Goal: Complete application form

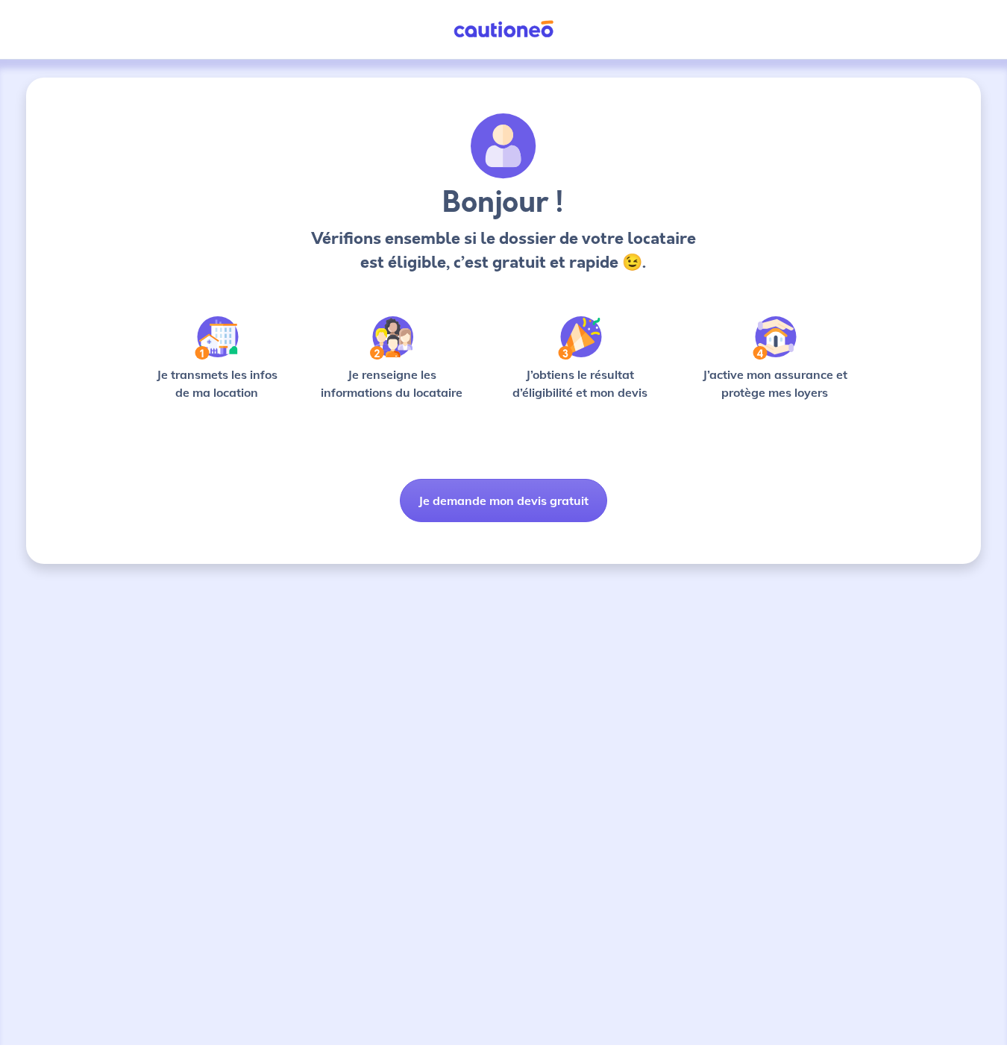
click at [515, 527] on div "Bonjour ! Vérifions ensemble si le dossier de votre locataire est éligible, c’e…" at bounding box center [503, 321] width 955 height 486
click at [530, 510] on button "Je demande mon devis gratuit" at bounding box center [503, 500] width 207 height 43
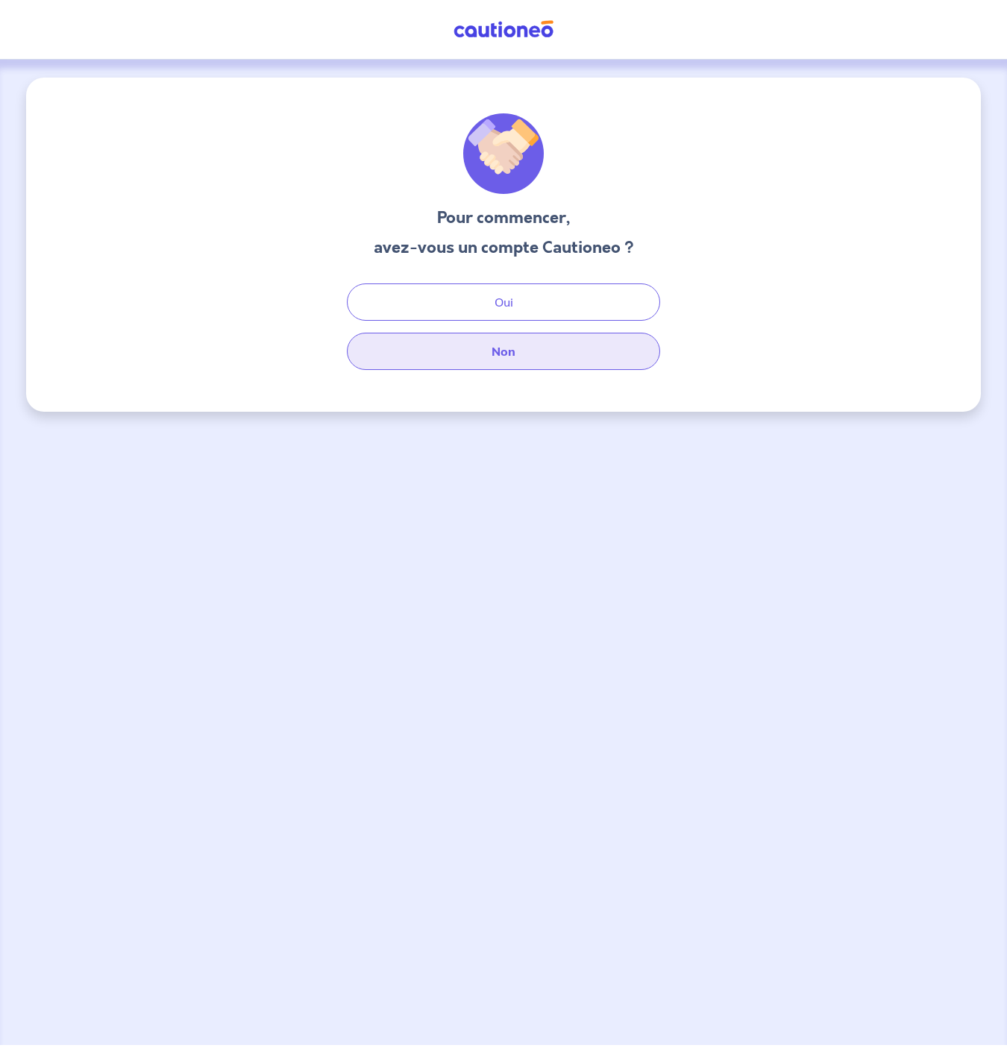
click at [545, 354] on button "Non" at bounding box center [503, 351] width 313 height 37
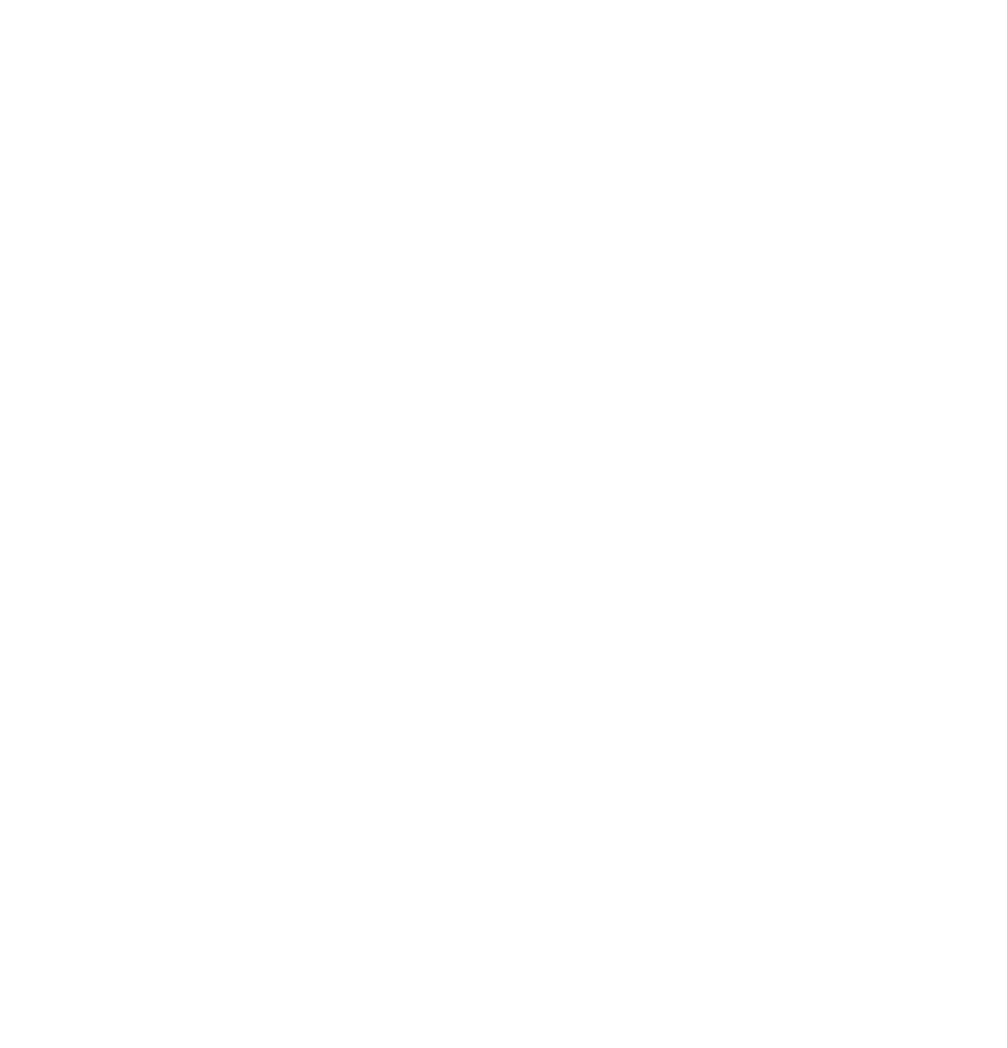
select select "FR"
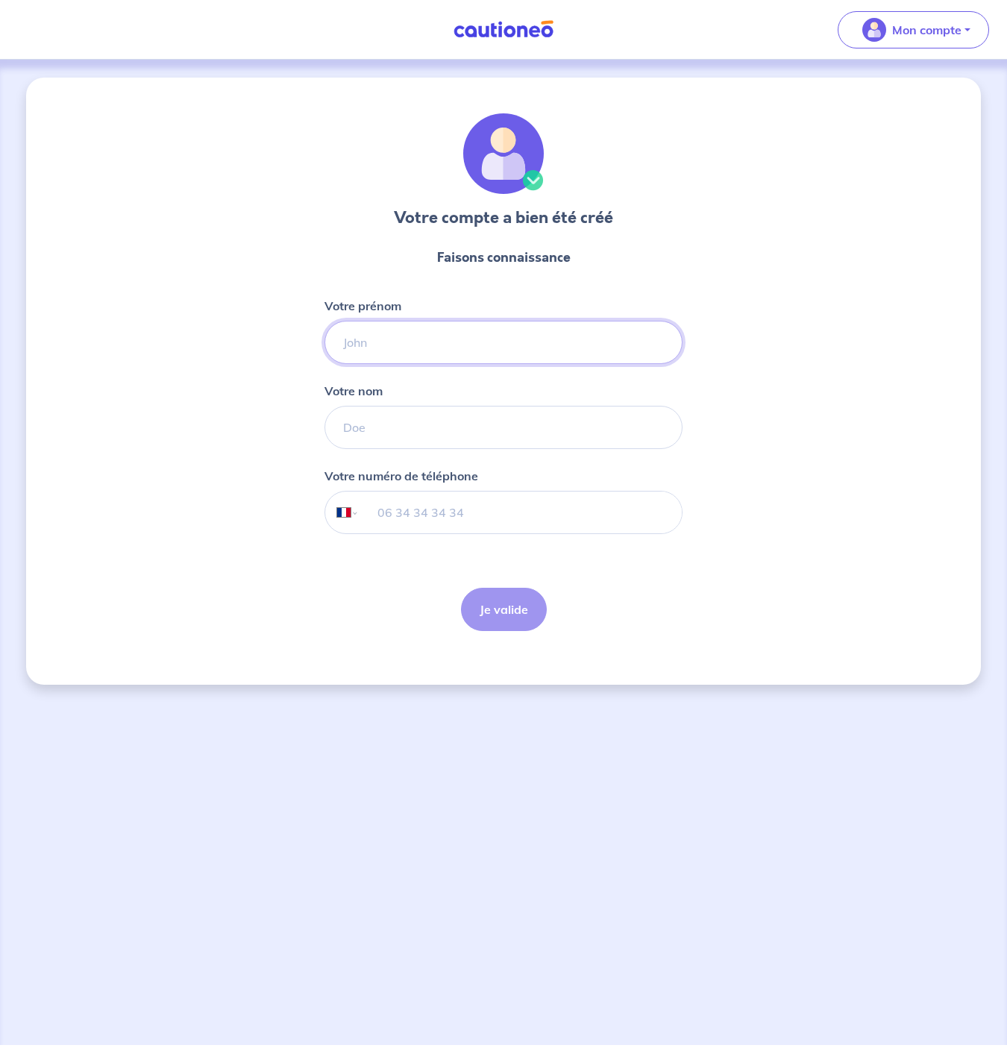
click at [495, 344] on input "Votre prénom" at bounding box center [504, 342] width 358 height 43
type input "[PERSON_NAME]"
type input "Faceira"
type input "07 69 74 69 11"
click at [497, 594] on button "Je valide" at bounding box center [504, 609] width 86 height 43
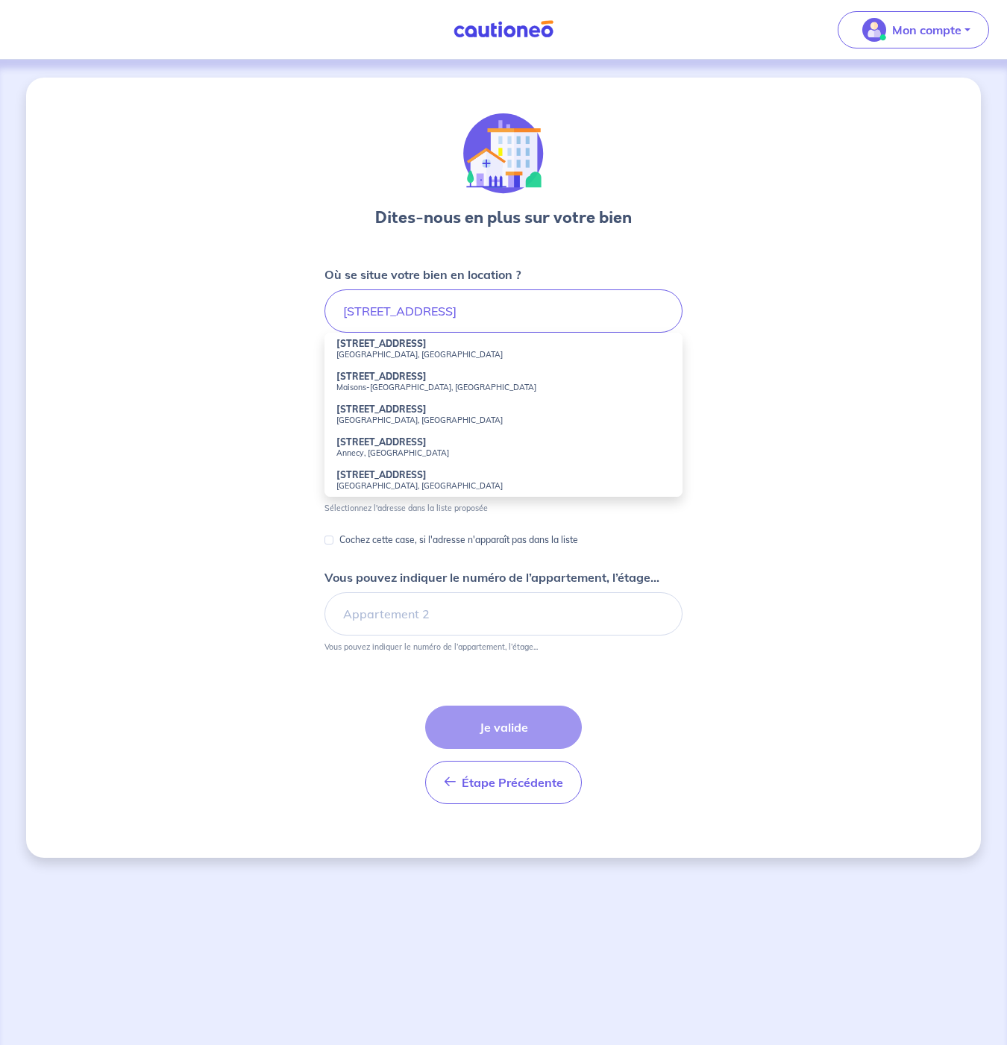
click at [253, 329] on div "Dites-nous en plus sur votre bien Où se situe votre bien en location ? [STREET_…" at bounding box center [503, 468] width 955 height 780
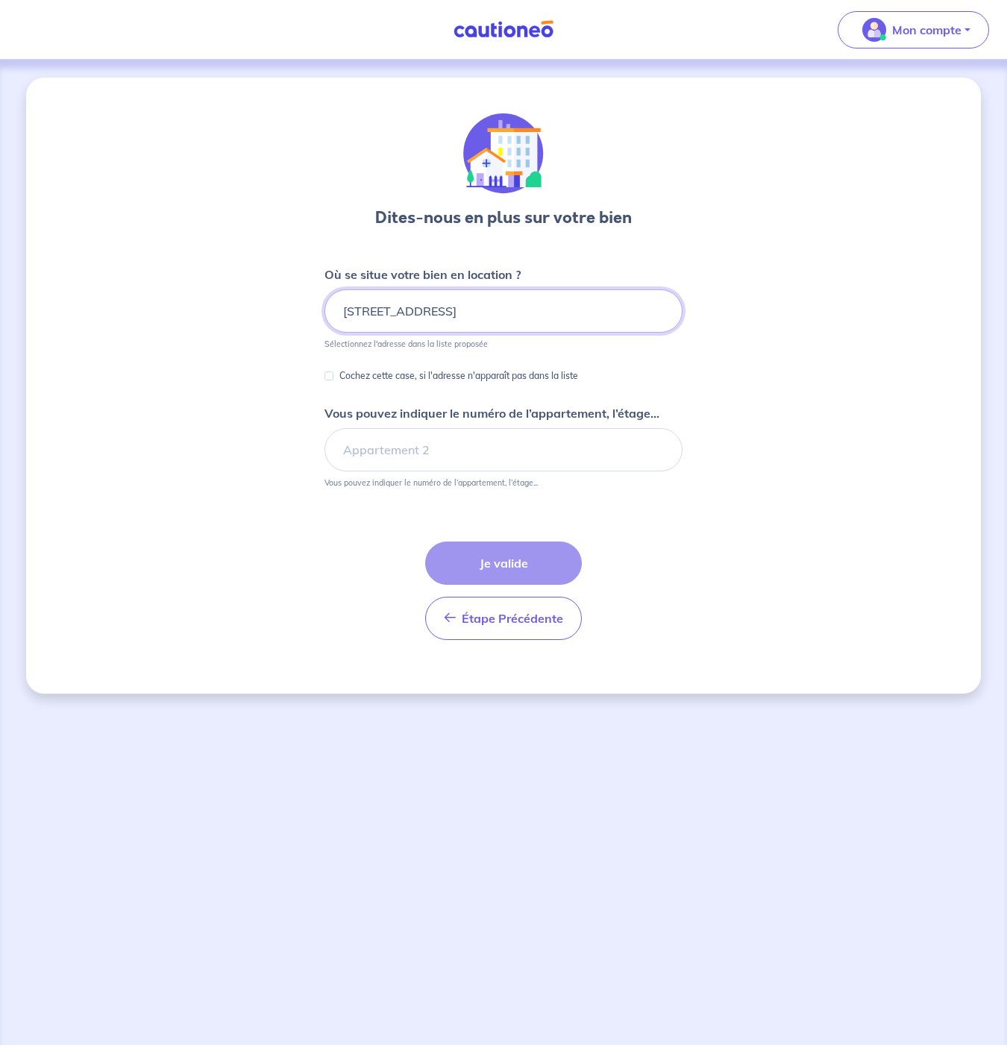
click at [466, 317] on input "[STREET_ADDRESS]" at bounding box center [504, 310] width 358 height 43
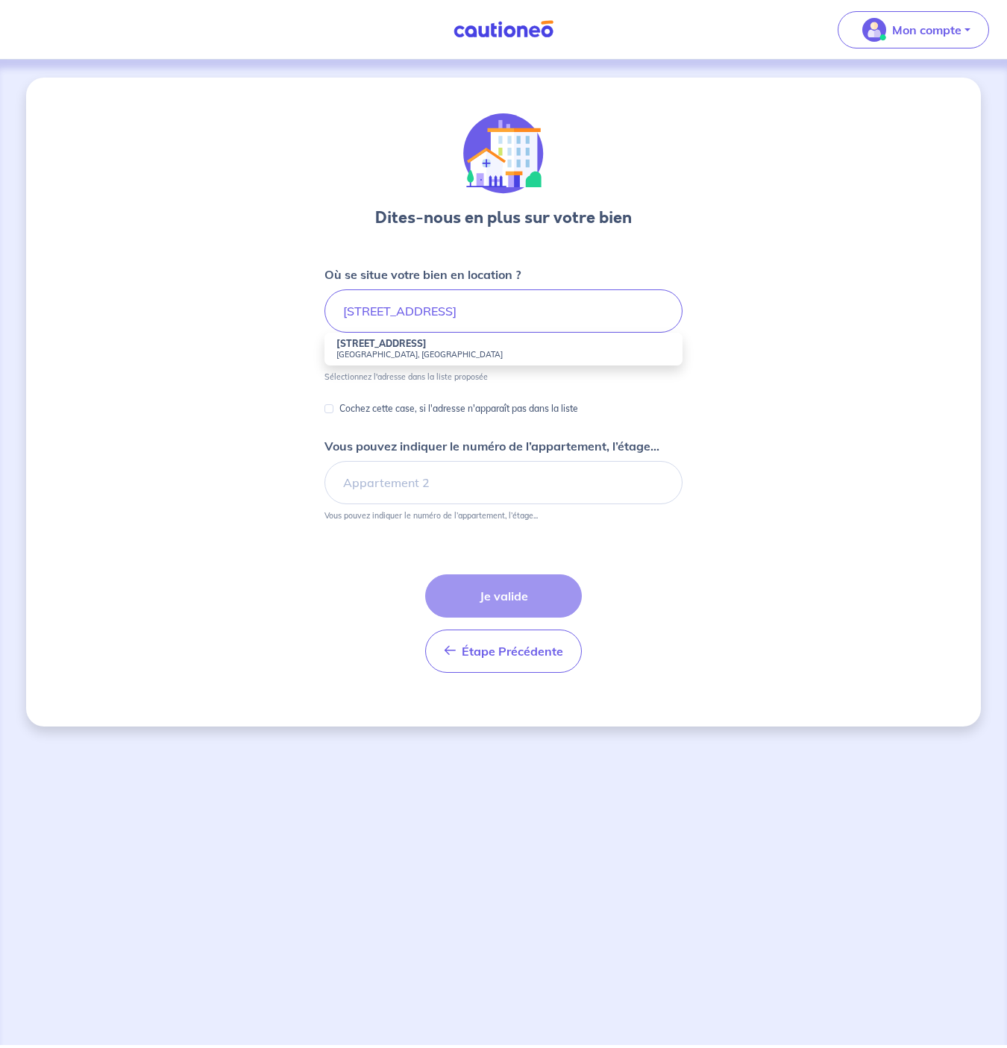
click at [466, 346] on li "[STREET_ADDRESS]" at bounding box center [504, 349] width 358 height 33
type input "[STREET_ADDRESS]"
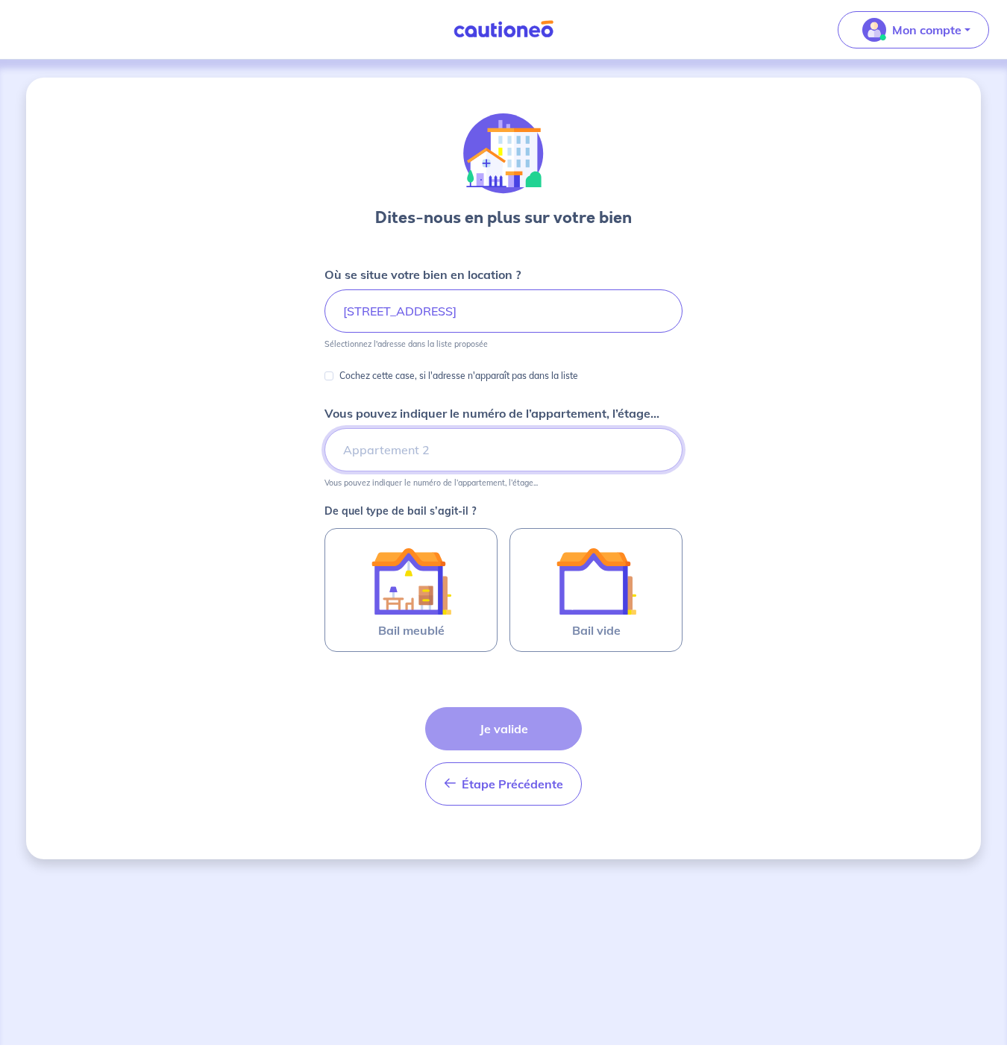
click at [439, 445] on input "Vous pouvez indiquer le numéro de l’appartement, l’étage..." at bounding box center [504, 449] width 358 height 43
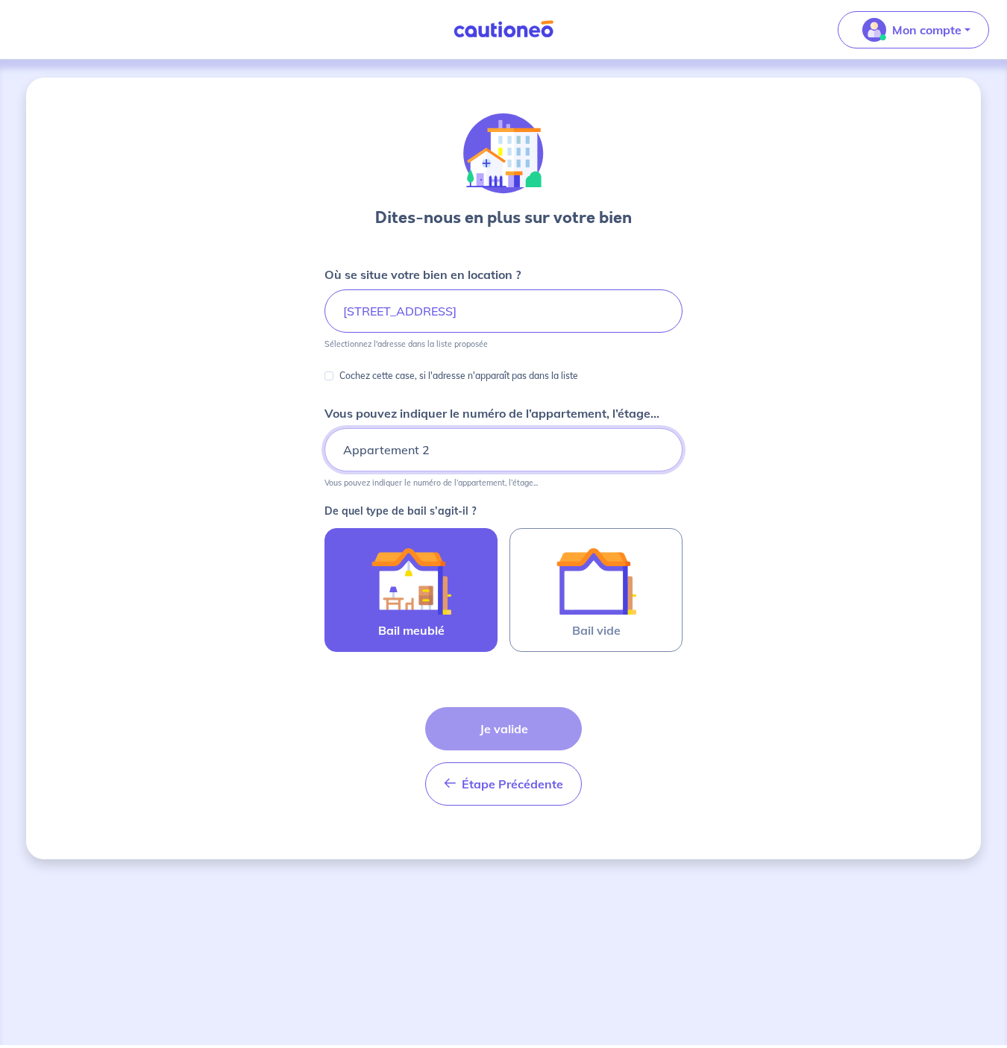
type input "Appartement 2"
click at [421, 586] on img at bounding box center [411, 581] width 81 height 81
click at [0, 0] on input "Bail meublé" at bounding box center [0, 0] width 0 height 0
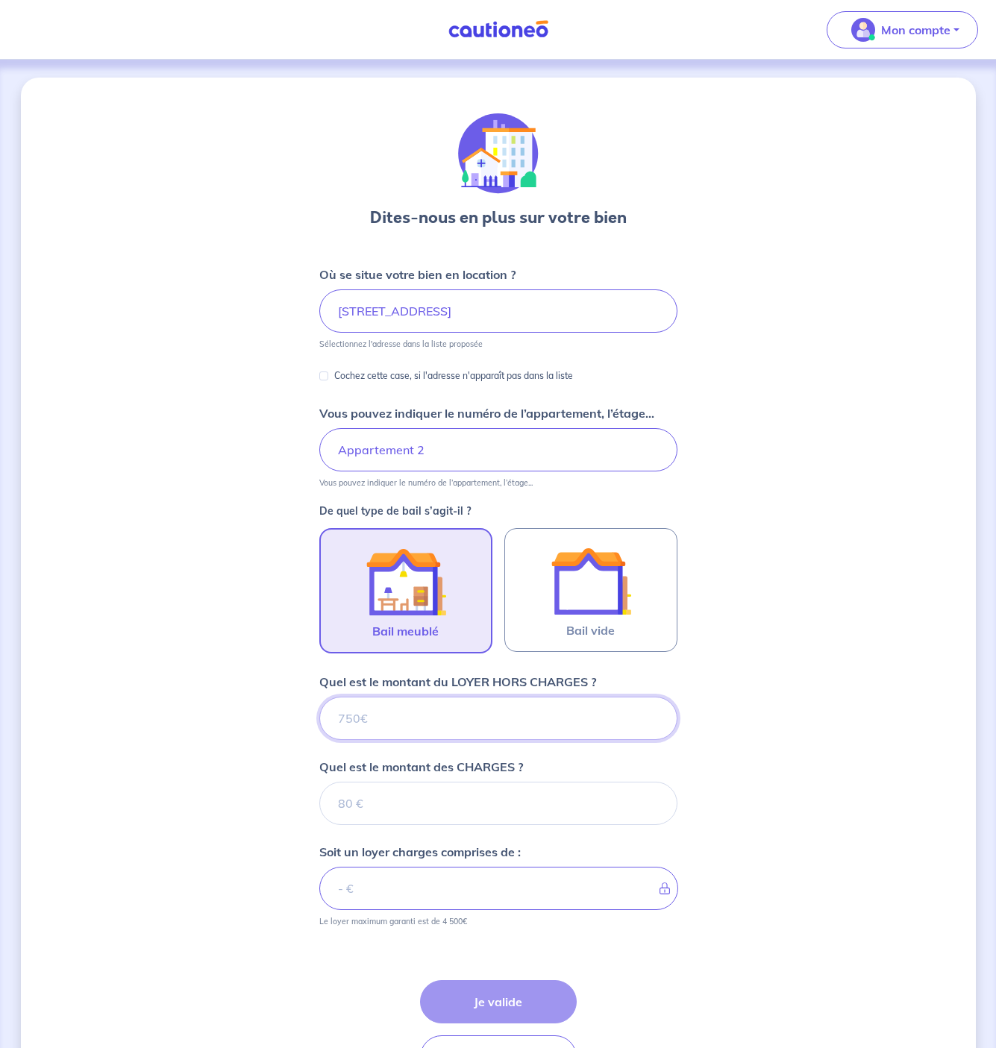
scroll to position [102, 0]
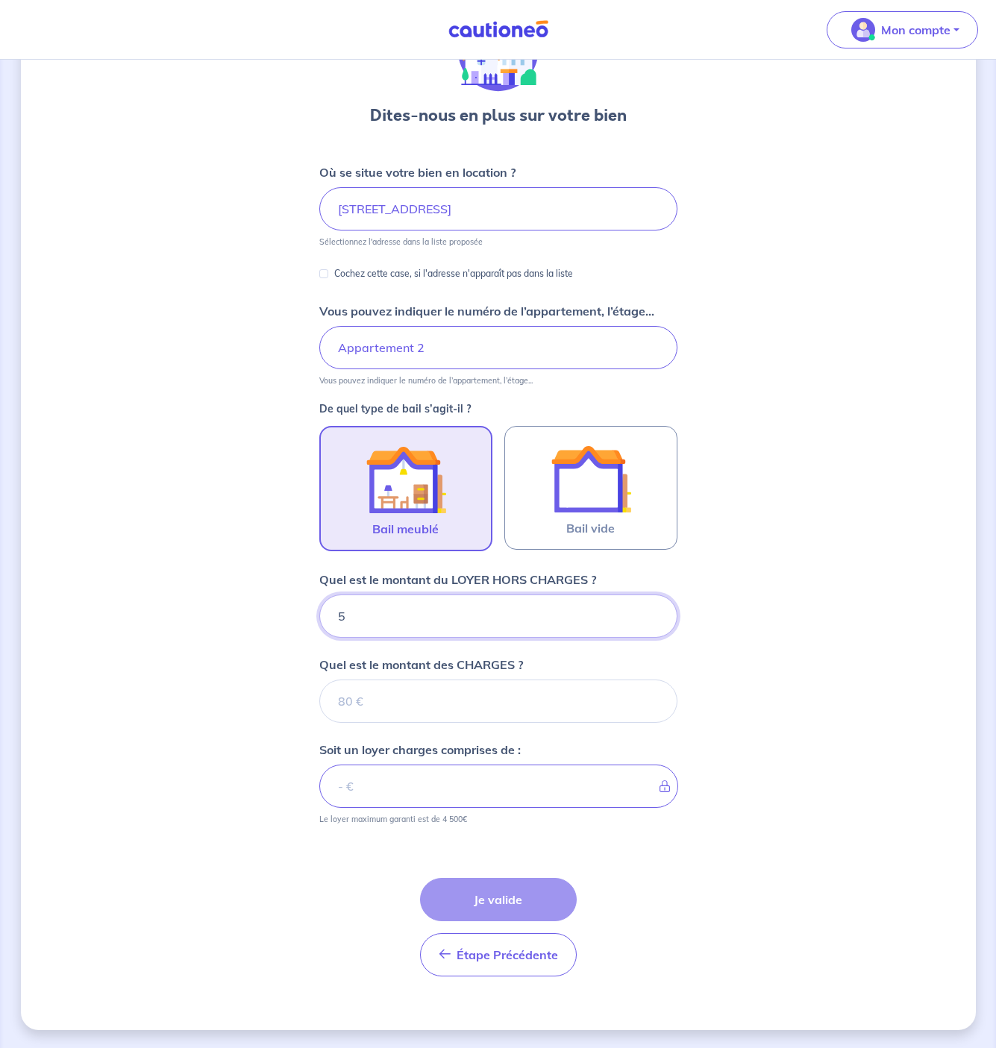
type input "54"
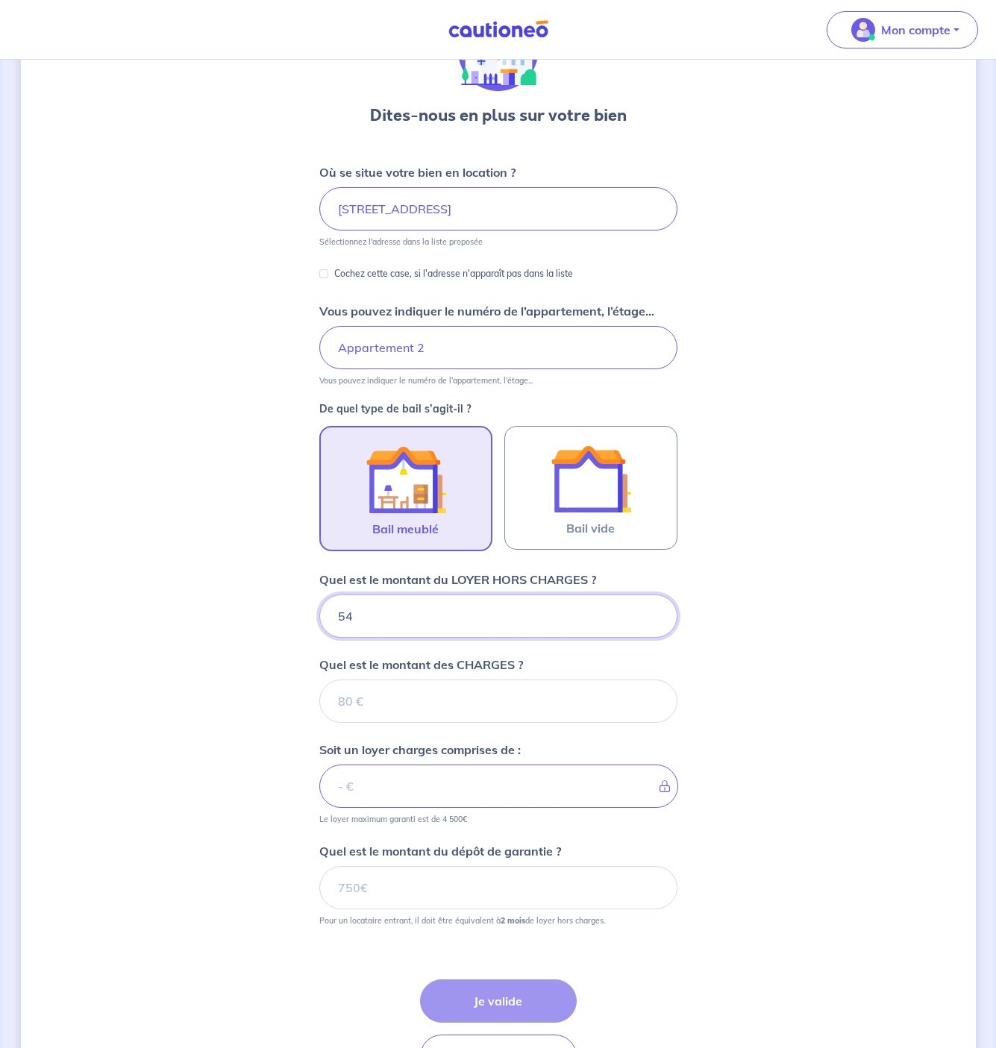
type input "540"
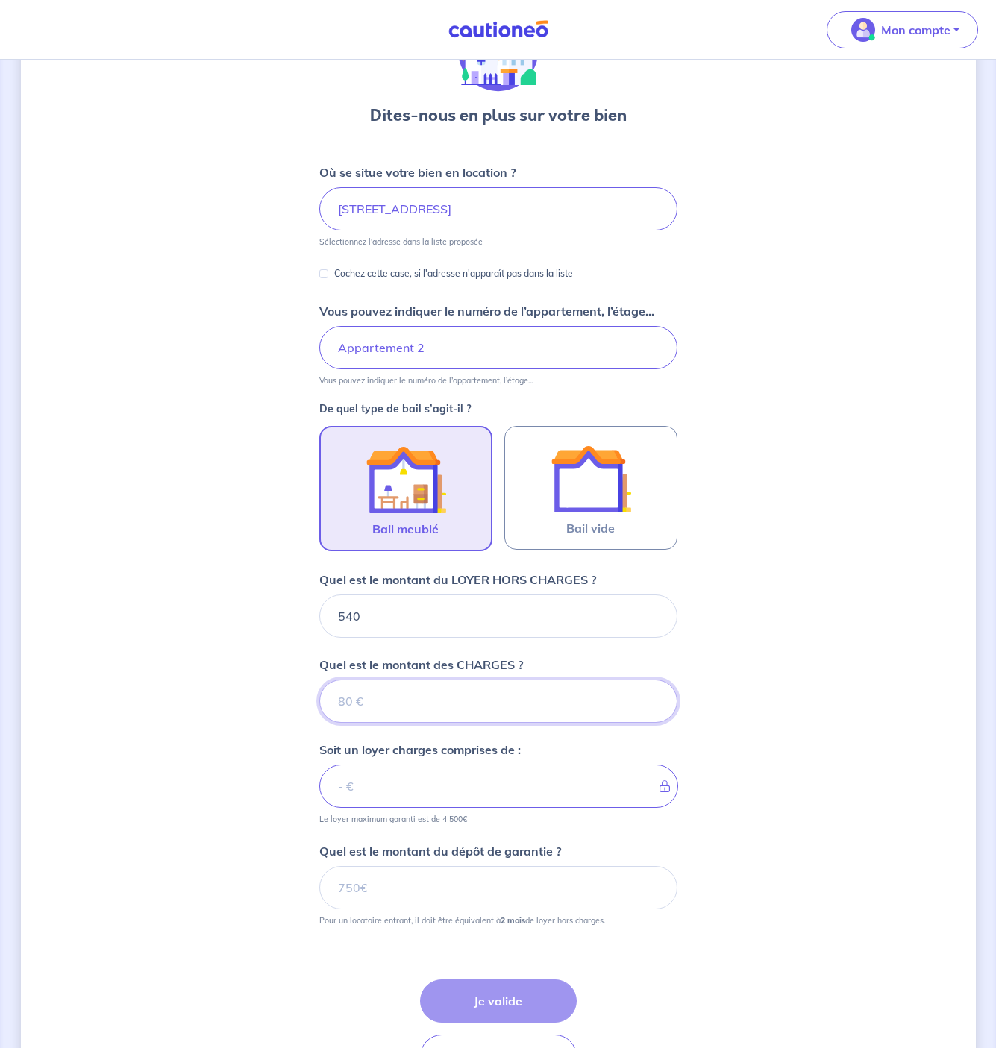
click at [420, 694] on input "Quel est le montant des CHARGES ?" at bounding box center [498, 701] width 358 height 43
type input "30"
type input "570"
type input "30"
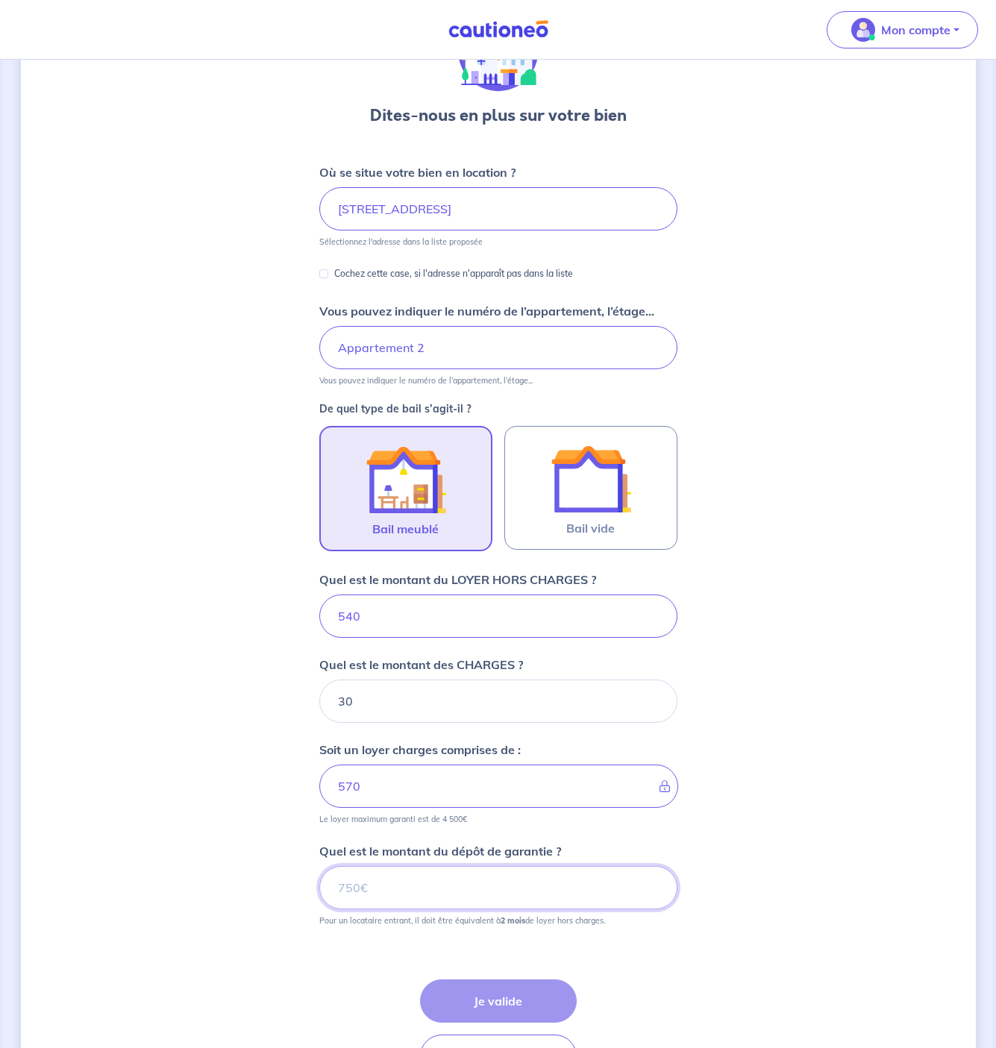
click at [401, 900] on input "Quel est le montant du dépôt de garantie ?" at bounding box center [498, 887] width 358 height 43
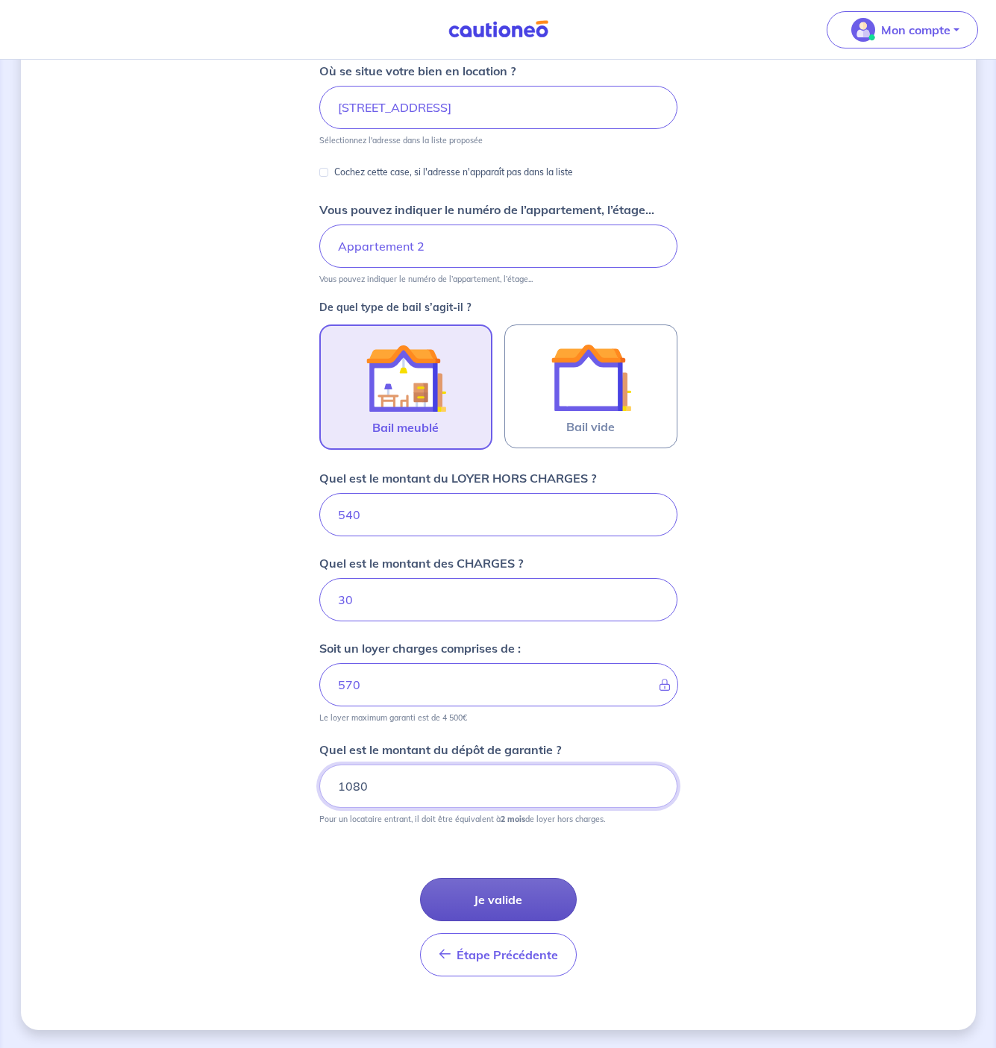
type input "1080"
click at [488, 897] on button "Je valide" at bounding box center [498, 899] width 157 height 43
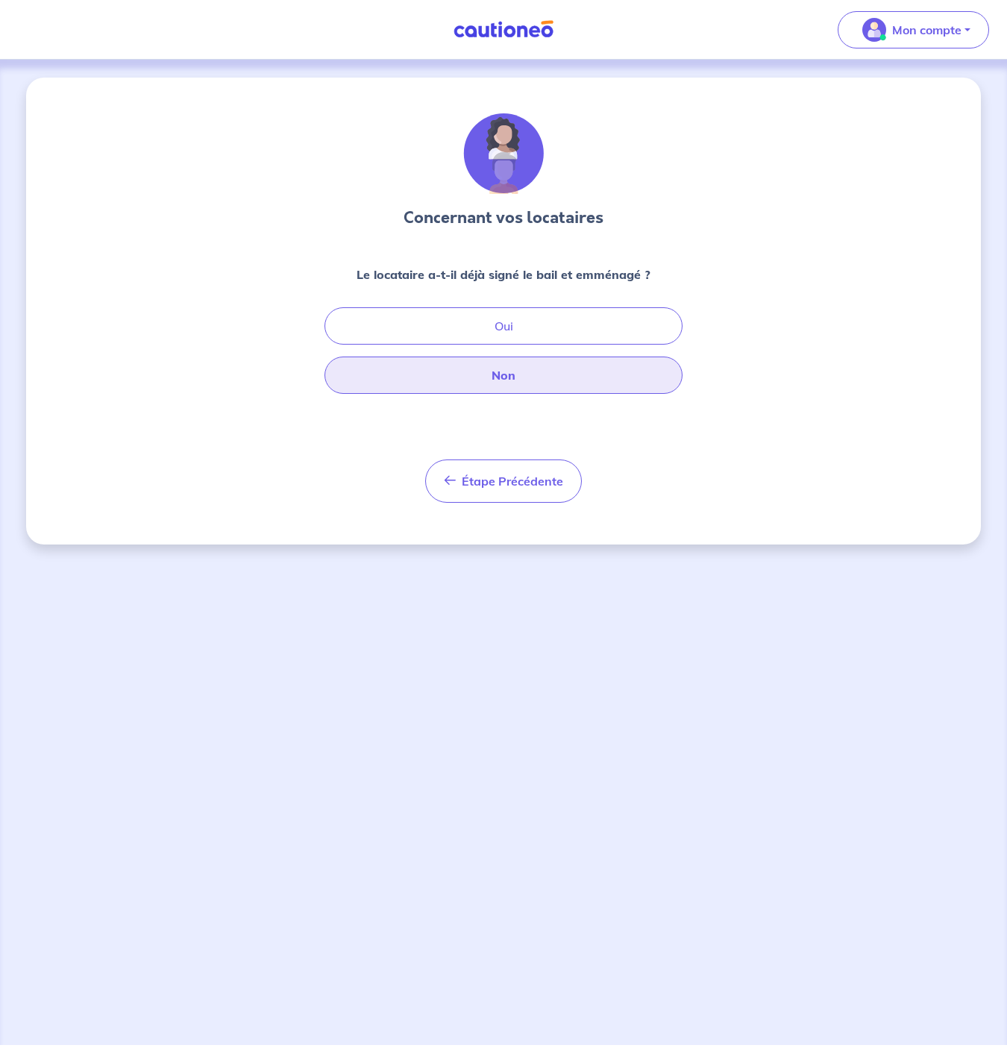
click at [524, 384] on button "Non" at bounding box center [504, 375] width 358 height 37
